Goal: Information Seeking & Learning: Learn about a topic

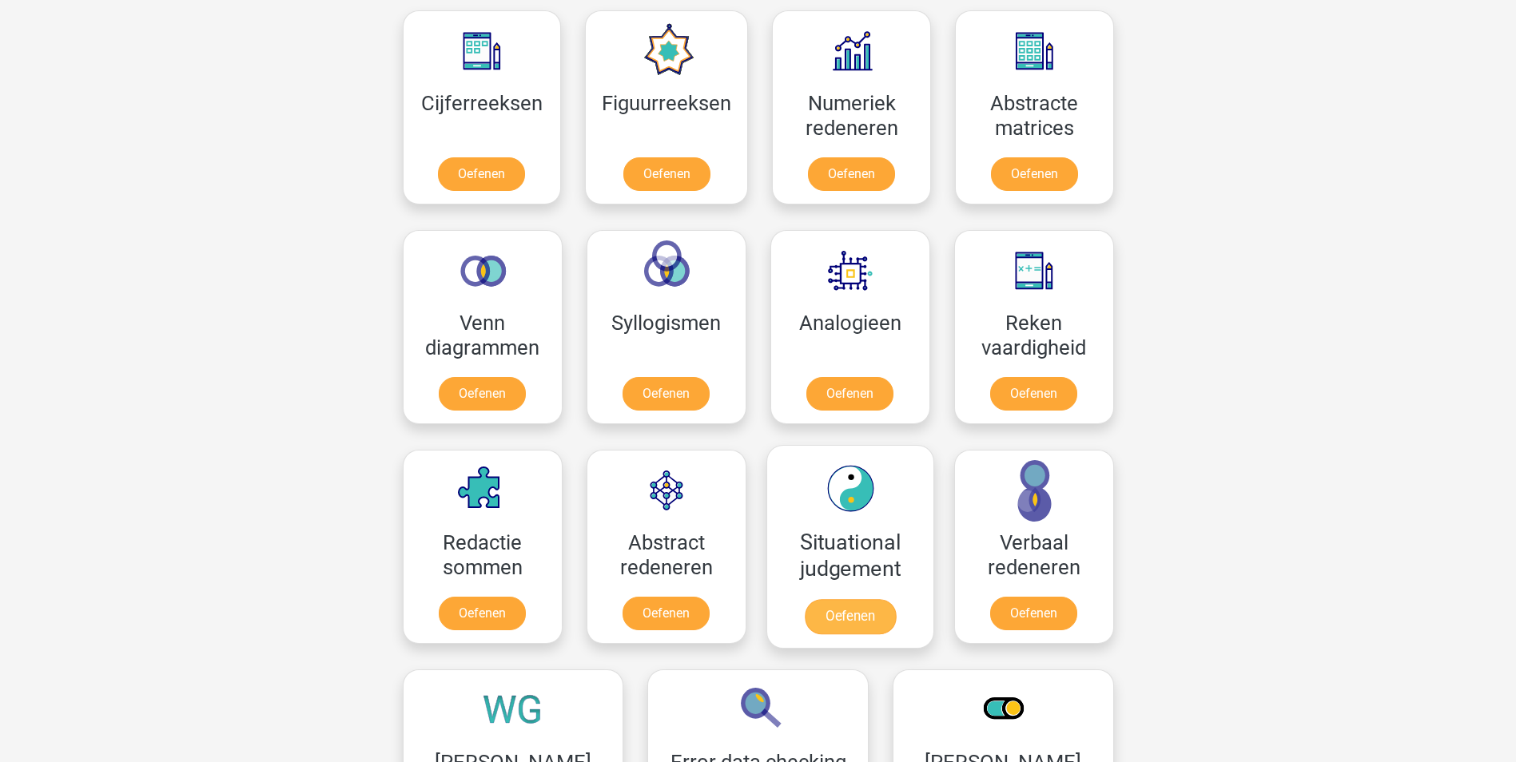
scroll to position [1119, 0]
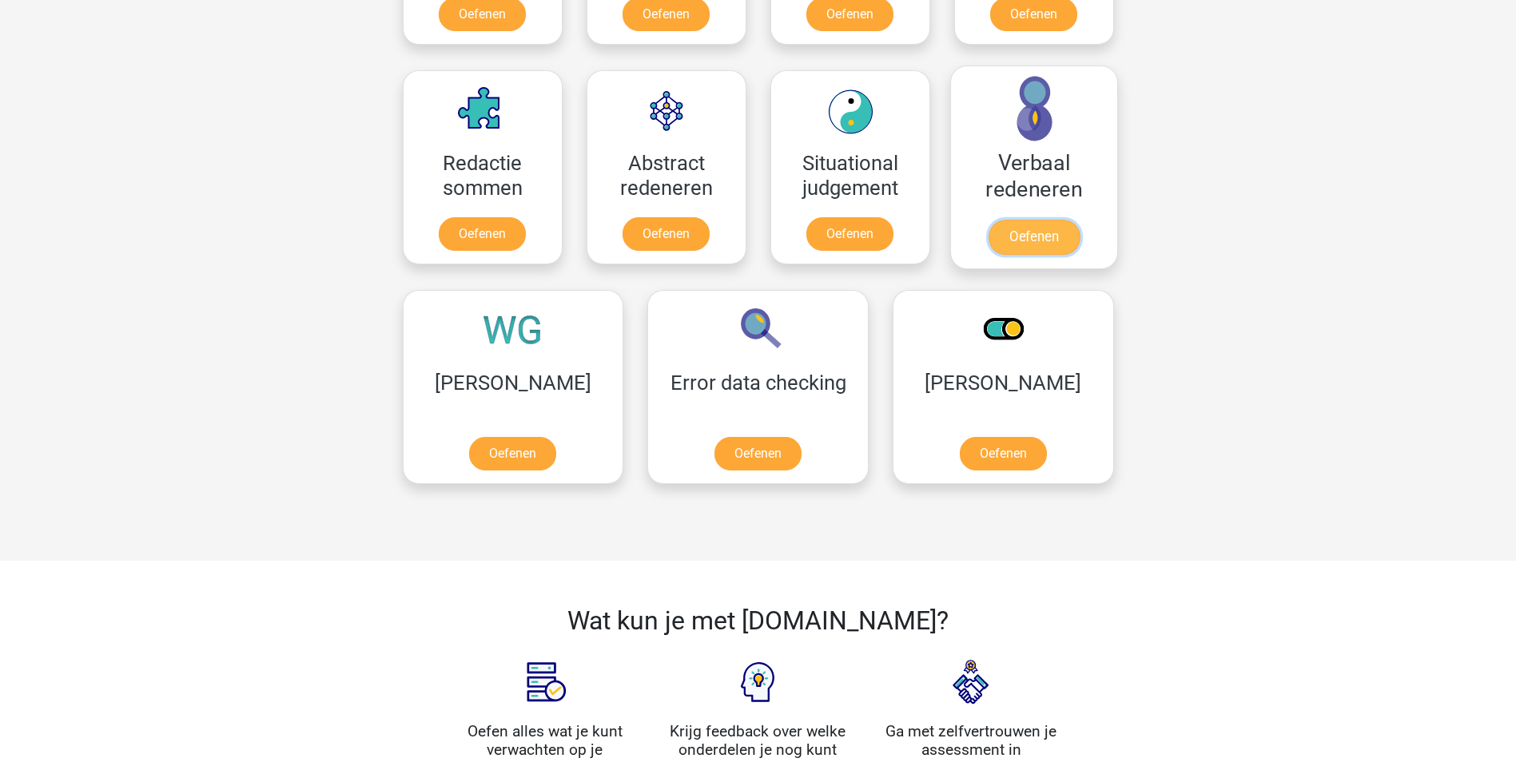
click at [1036, 231] on link "Oefenen" at bounding box center [1033, 237] width 91 height 35
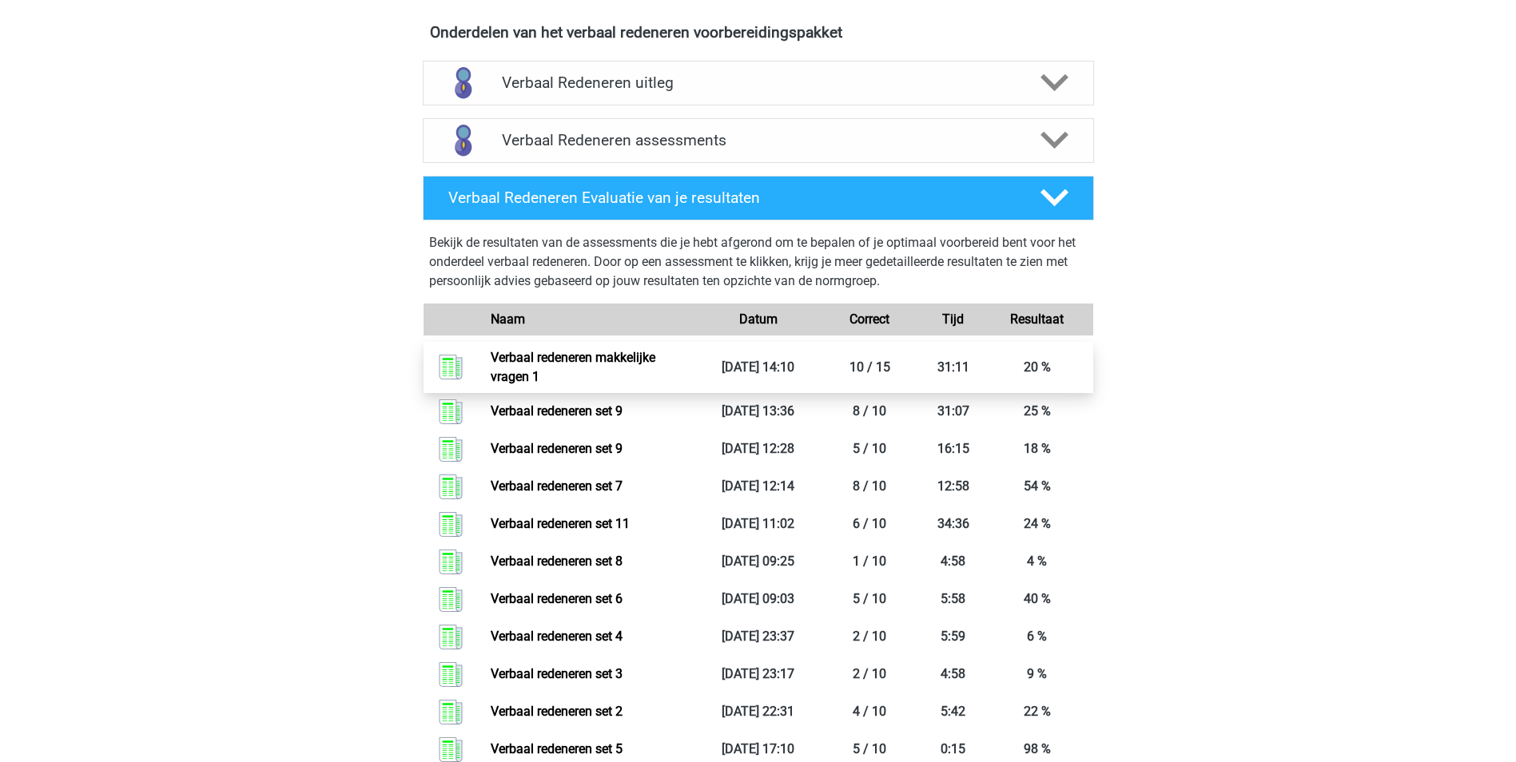
scroll to position [1179, 0]
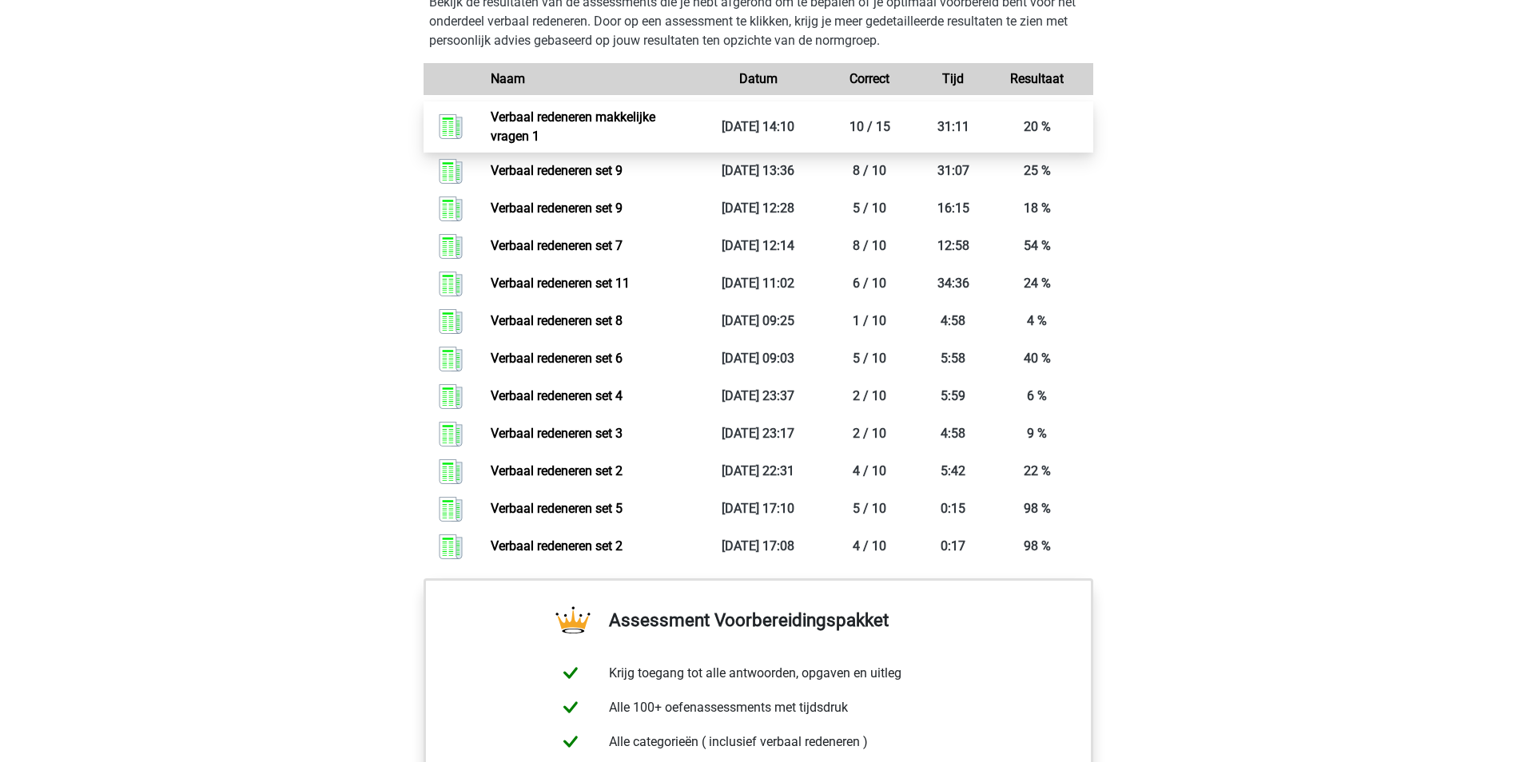
click at [594, 118] on link "Verbaal redeneren makkelijke vragen 1" at bounding box center [573, 126] width 165 height 34
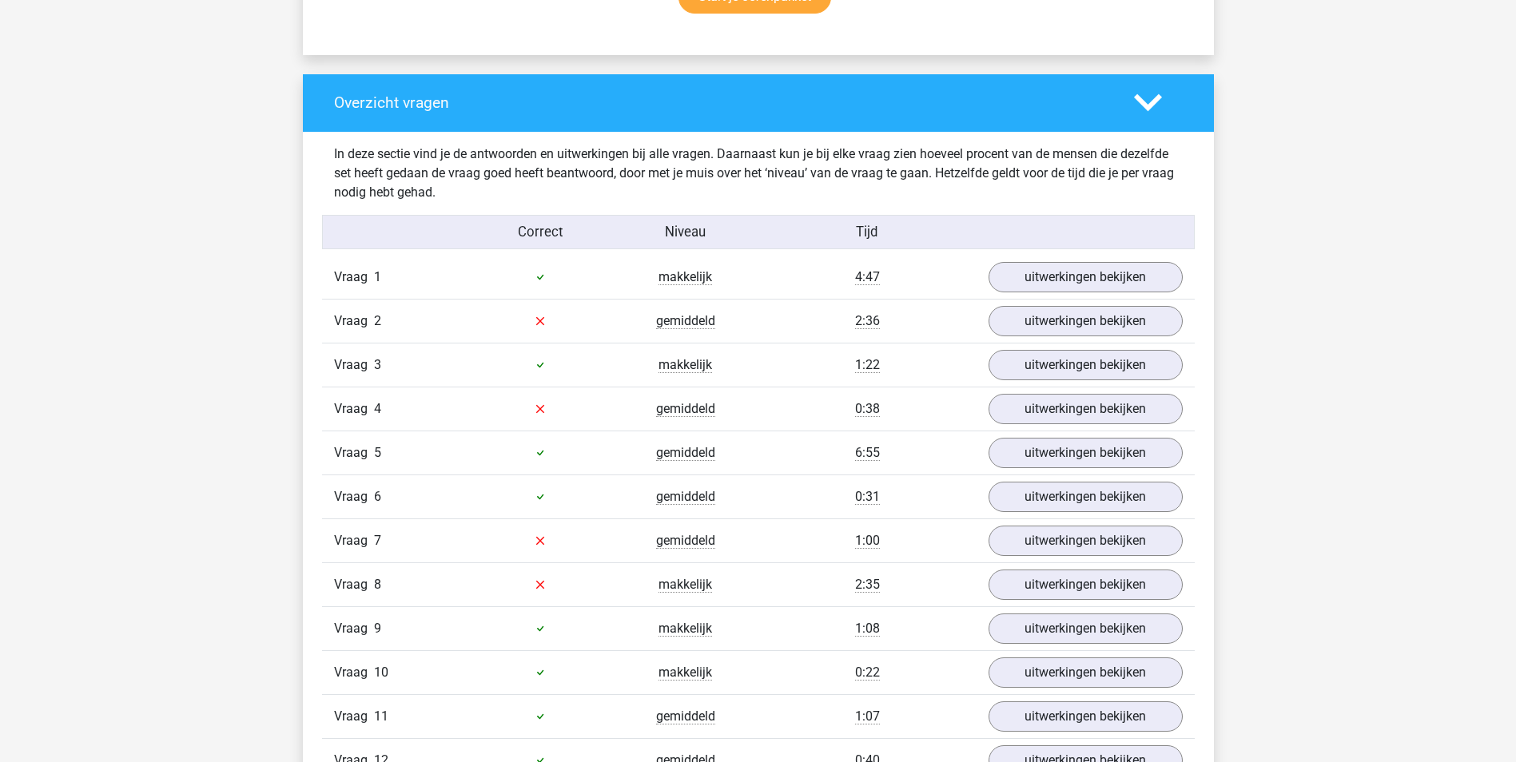
scroll to position [1199, 0]
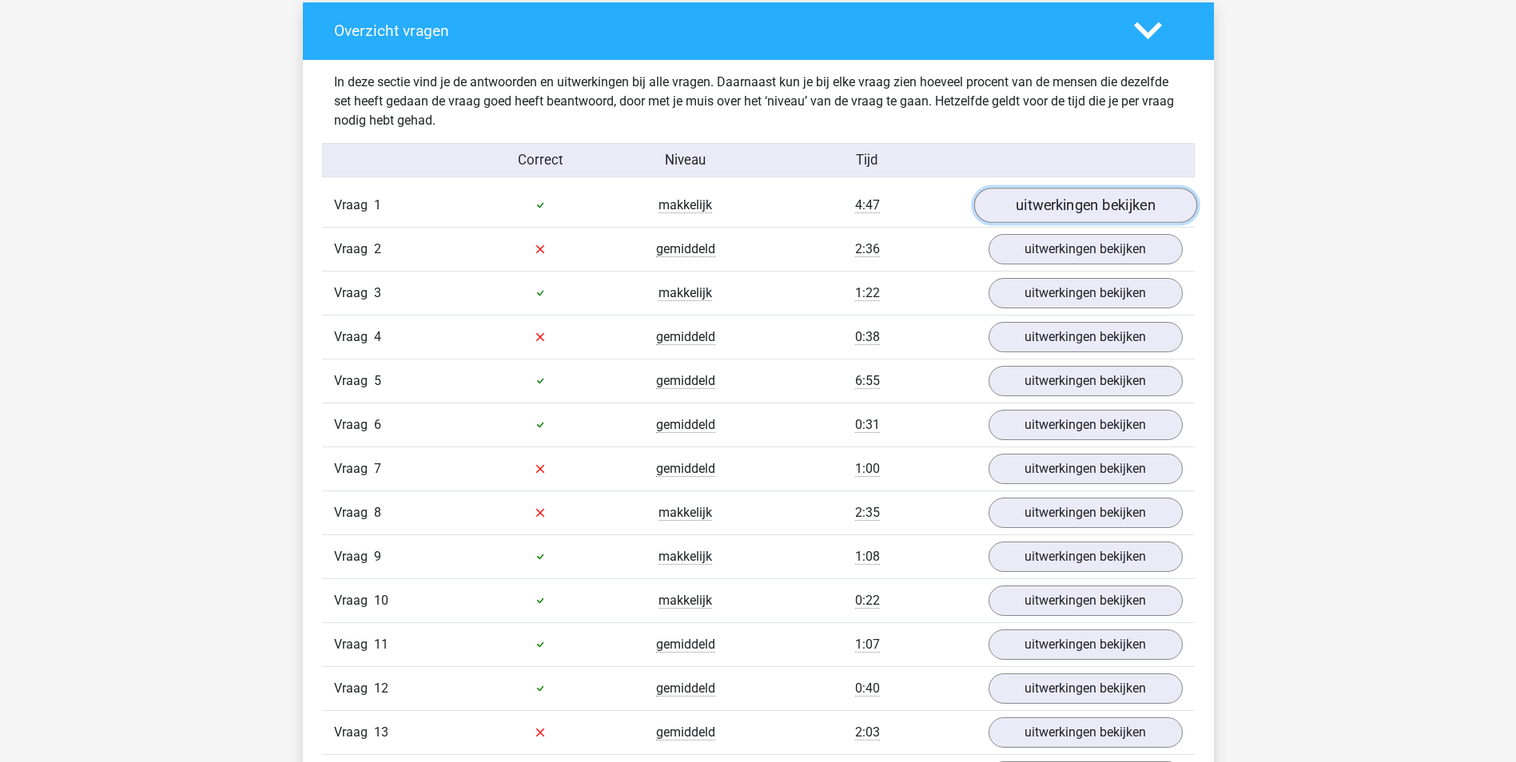
click at [1078, 196] on link "uitwerkingen bekijken" at bounding box center [1084, 205] width 223 height 35
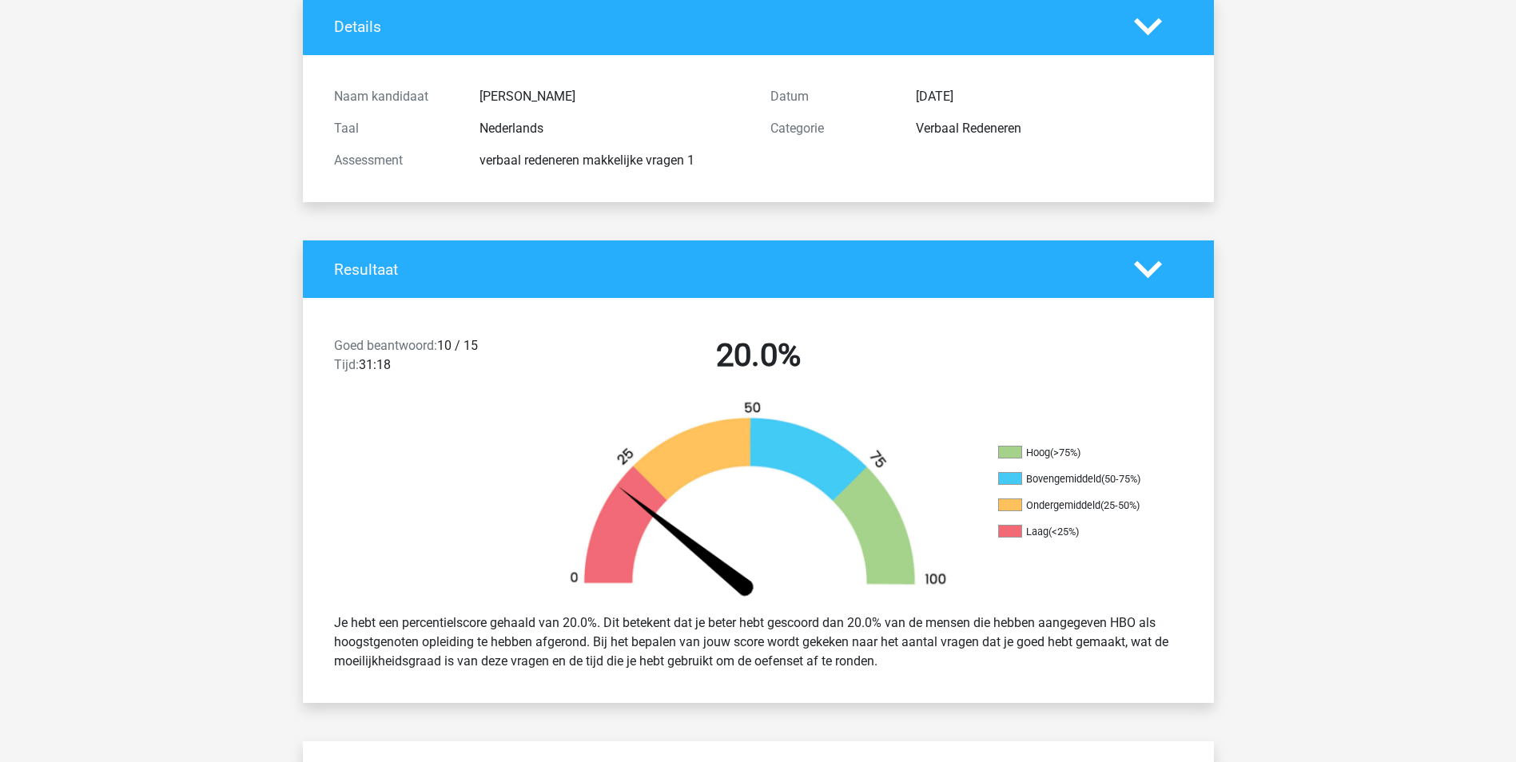
scroll to position [0, 0]
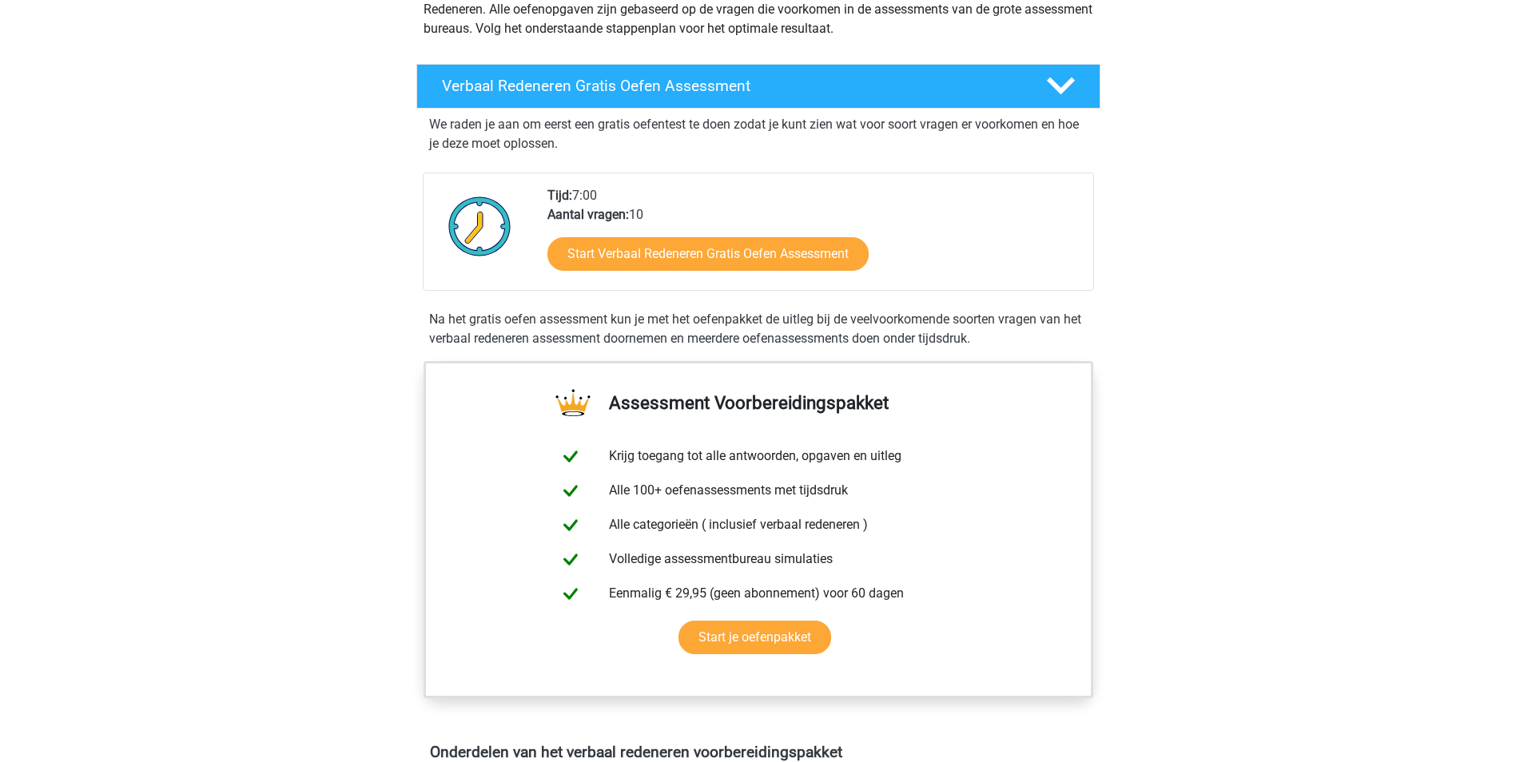
scroll to position [74, 0]
